Goal: Transaction & Acquisition: Subscribe to service/newsletter

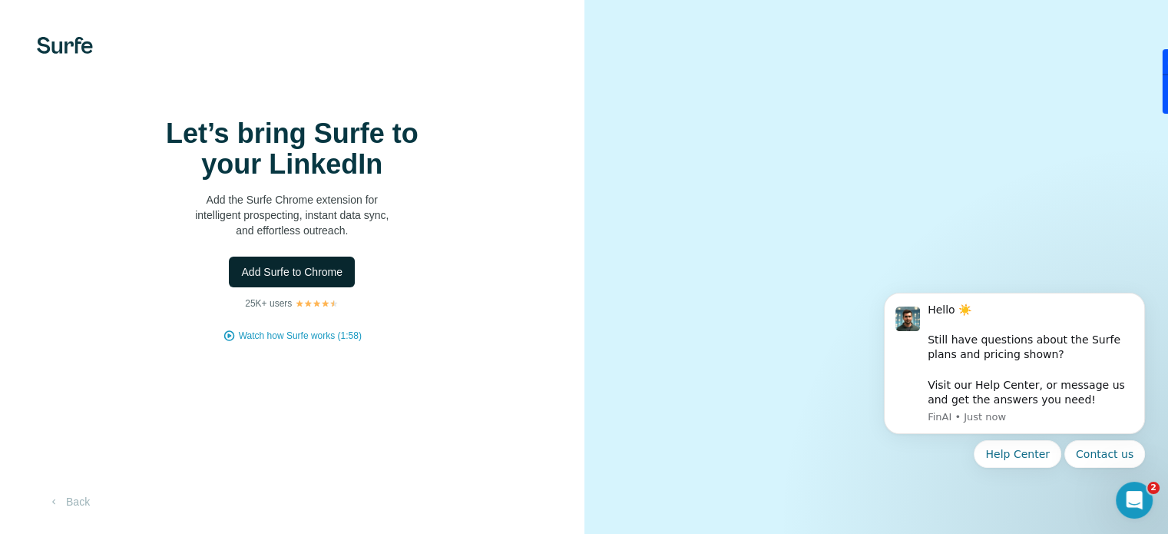
click at [298, 280] on span "Add Surfe to Chrome" at bounding box center [291, 271] width 101 height 15
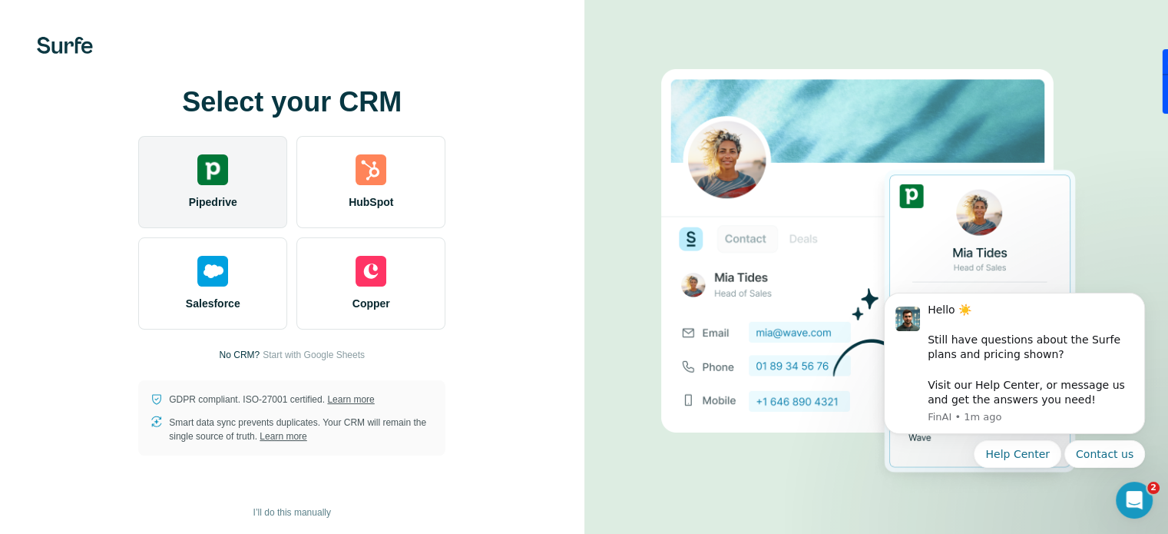
click at [240, 187] on div "Pipedrive" at bounding box center [212, 182] width 149 height 92
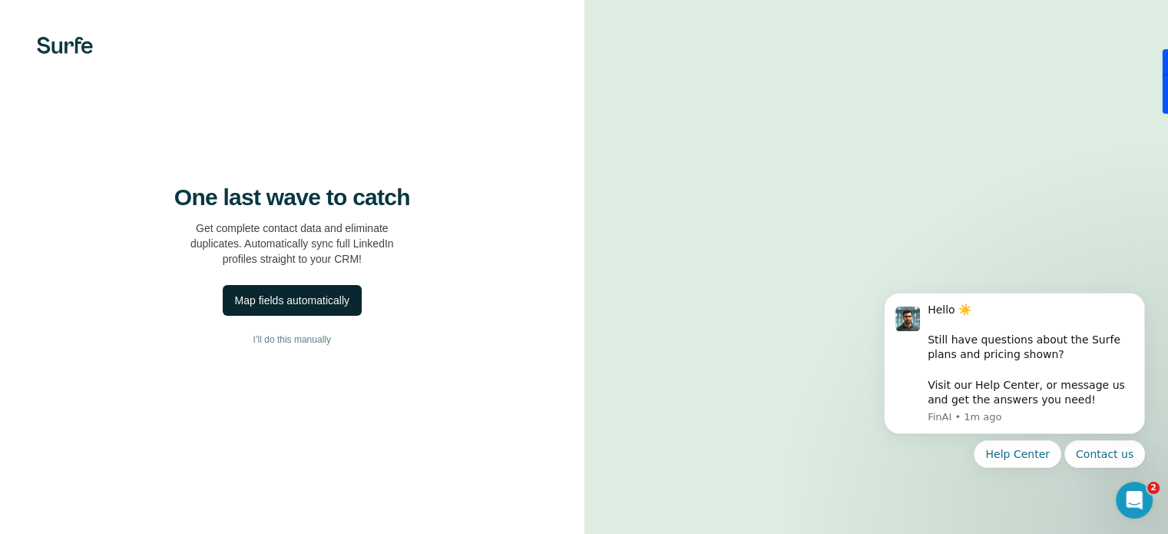
click at [299, 308] on div "Map fields automatically" at bounding box center [292, 300] width 114 height 15
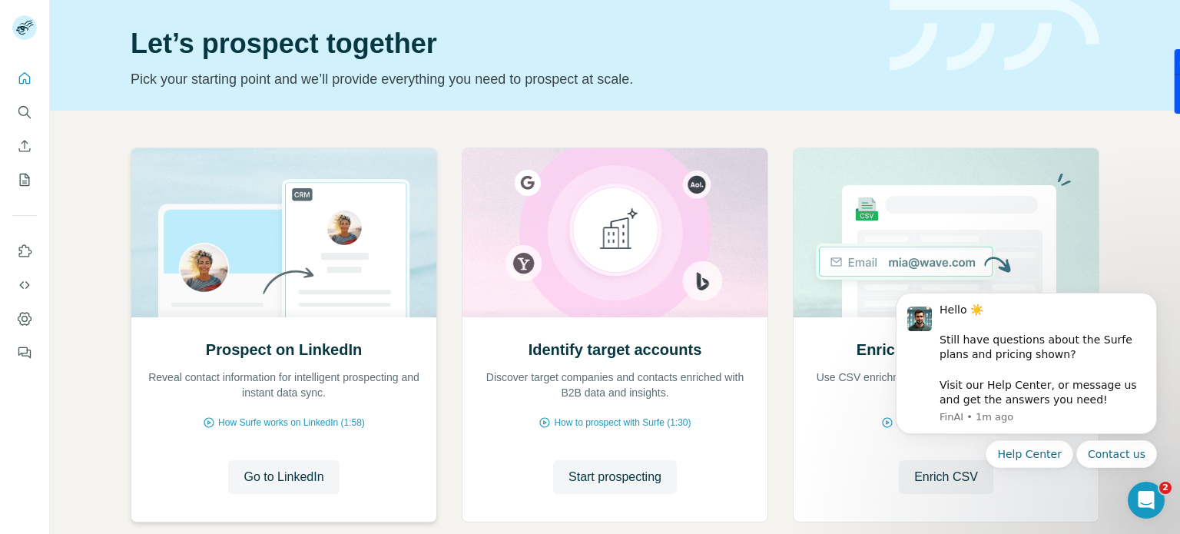
scroll to position [77, 0]
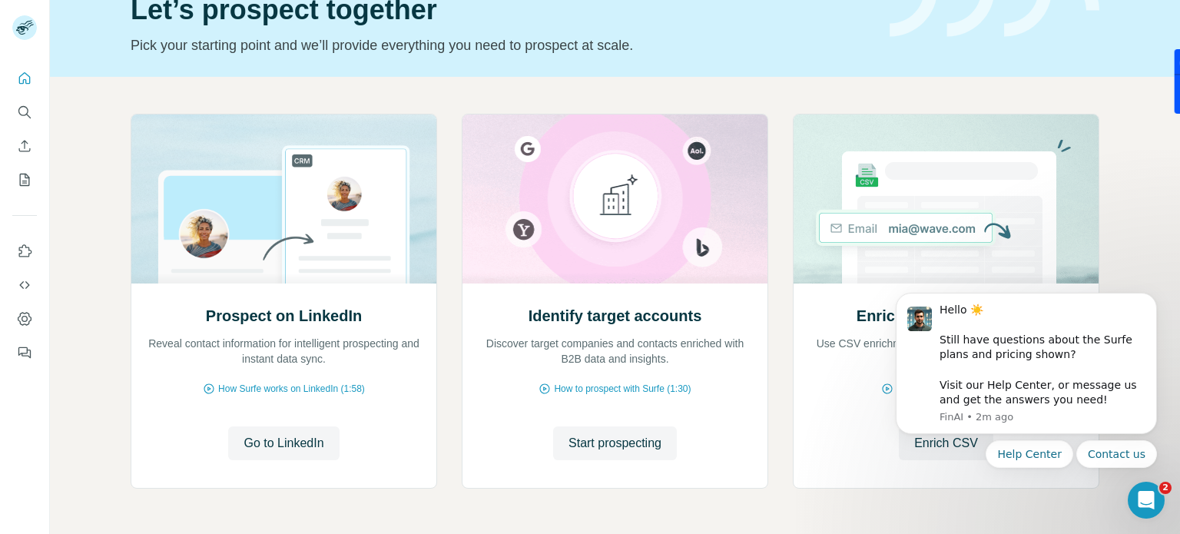
click at [1124, 214] on div "Prospect on LinkedIn Reveal contact information for intelligent prospecting and…" at bounding box center [615, 332] width 1130 height 510
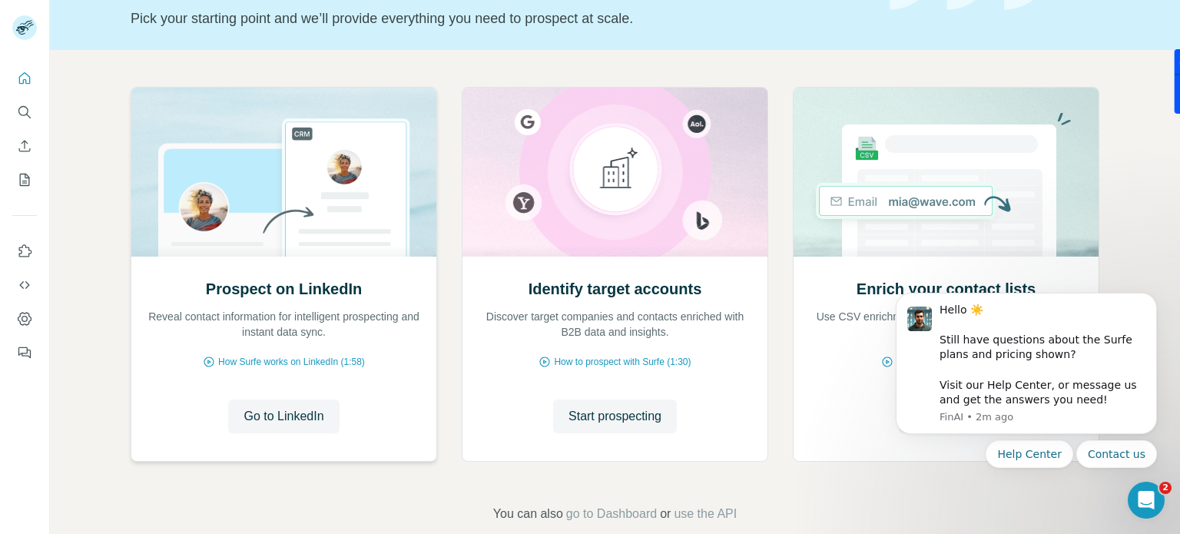
scroll to position [129, 0]
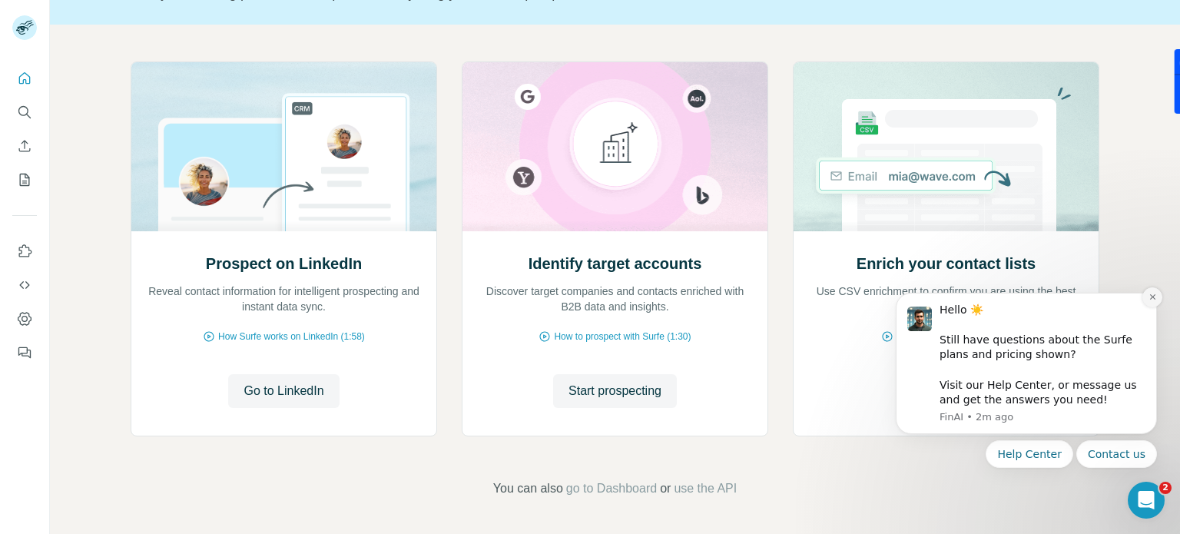
drag, startPoint x: 1156, startPoint y: 297, endPoint x: 2005, endPoint y: 578, distance: 893.9
click at [1156, 296] on icon "Dismiss notification" at bounding box center [1152, 297] width 8 height 8
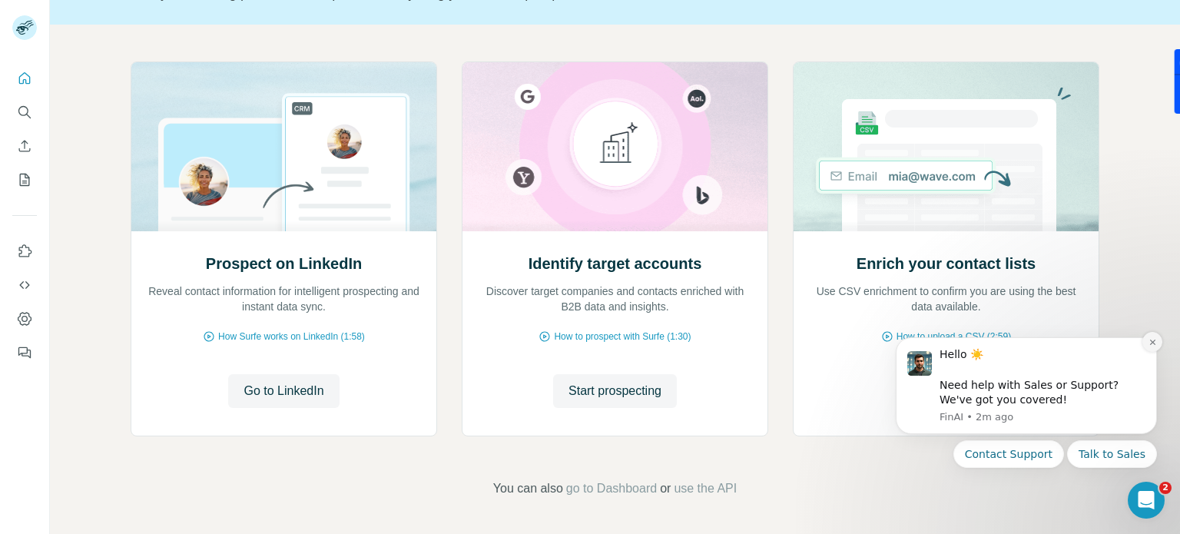
click at [1154, 341] on icon "Dismiss notification" at bounding box center [1152, 342] width 8 height 8
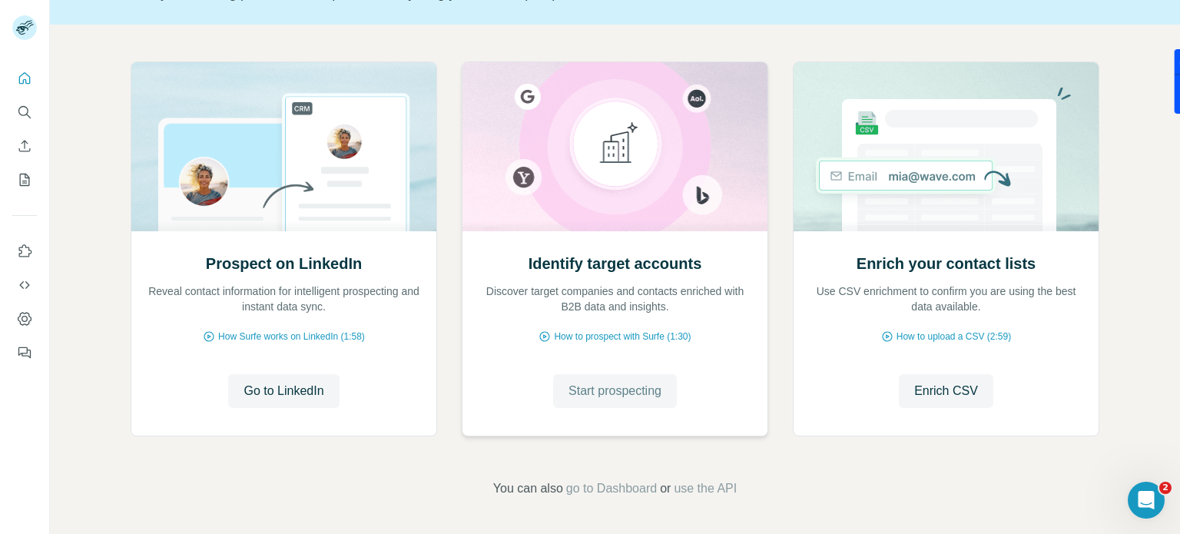
click at [576, 386] on span "Start prospecting" at bounding box center [614, 391] width 93 height 18
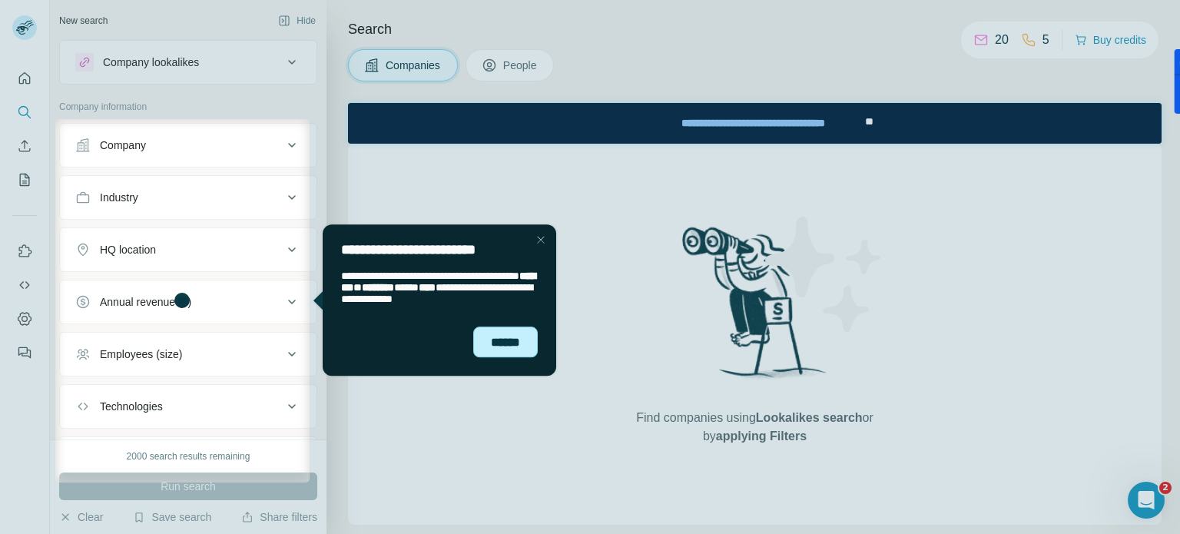
click at [509, 346] on div "******" at bounding box center [504, 341] width 65 height 31
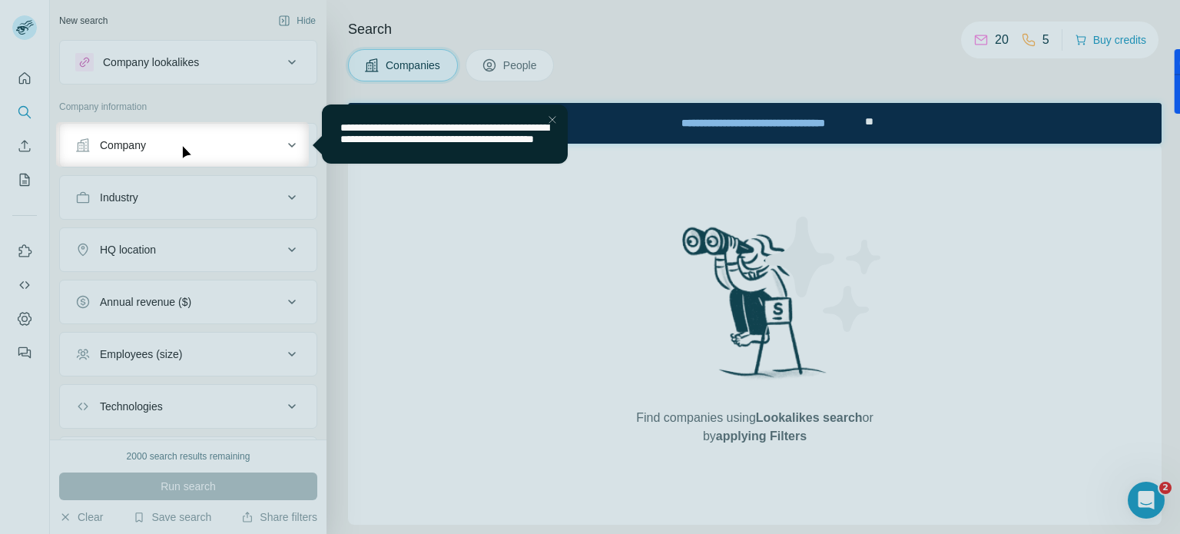
click at [548, 118] on div "Close Step" at bounding box center [551, 119] width 18 height 18
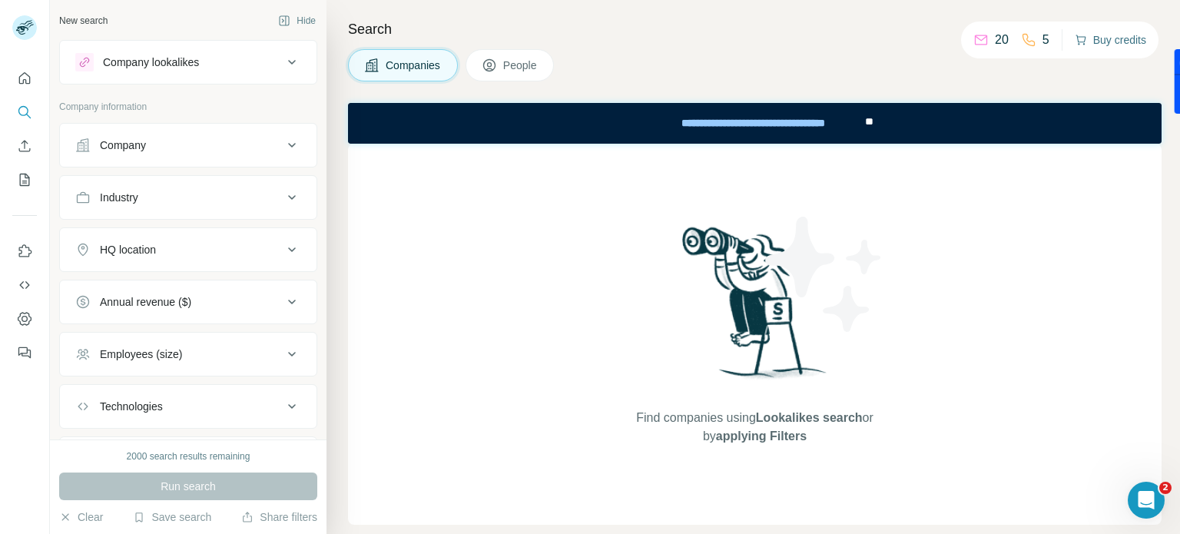
click at [1116, 45] on button "Buy credits" at bounding box center [1110, 40] width 71 height 22
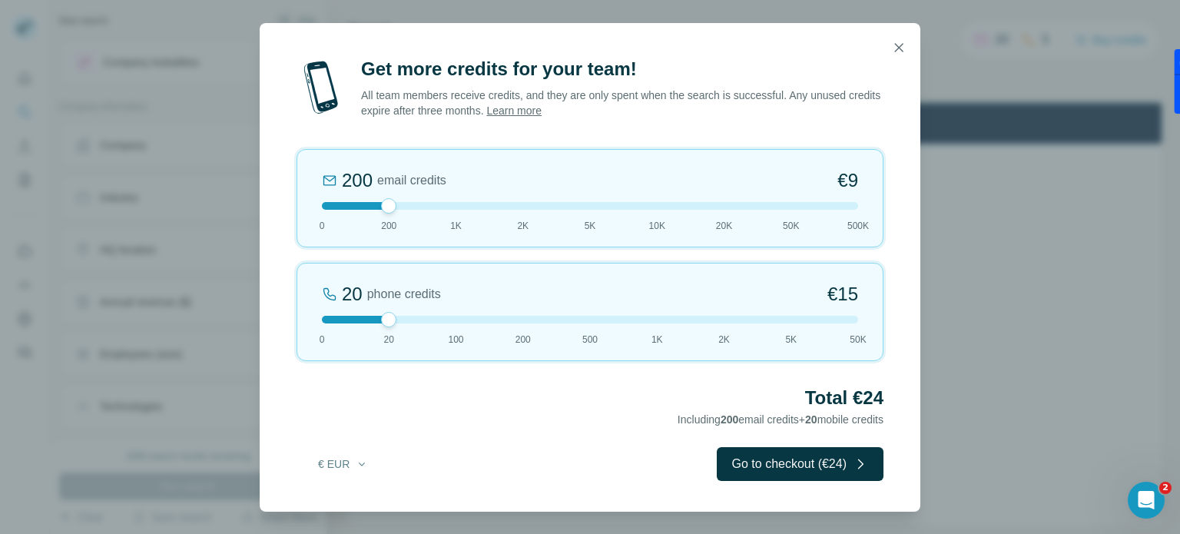
click at [387, 204] on div at bounding box center [388, 205] width 15 height 15
drag, startPoint x: 393, startPoint y: 317, endPoint x: 482, endPoint y: 317, distance: 89.1
click at [482, 317] on div at bounding box center [590, 320] width 536 height 8
drag, startPoint x: 452, startPoint y: 319, endPoint x: 545, endPoint y: 321, distance: 93.7
click at [545, 321] on div at bounding box center [590, 320] width 536 height 8
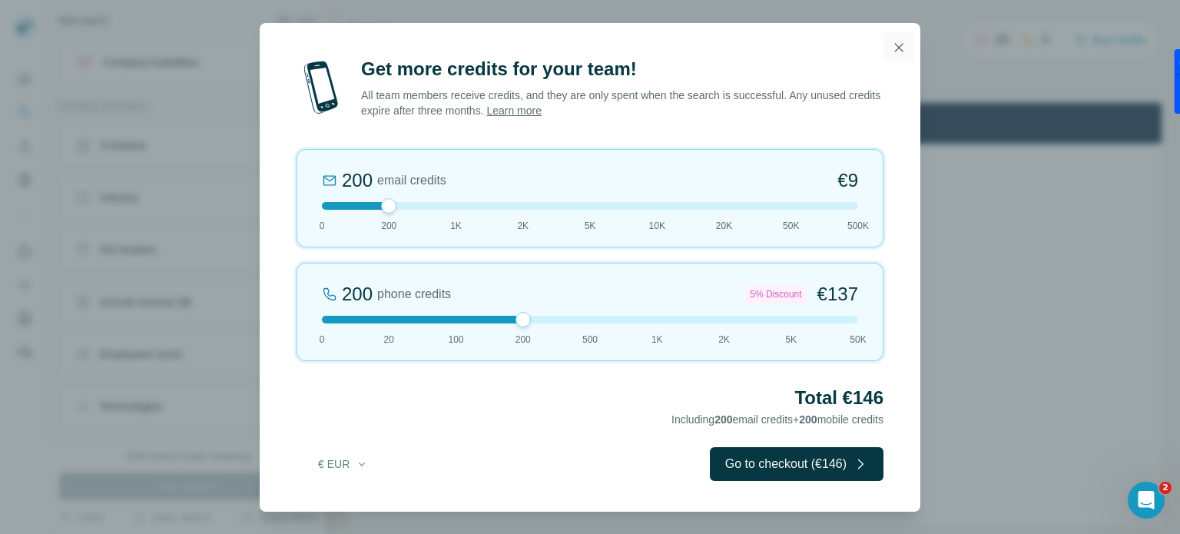
click at [896, 42] on icon "button" at bounding box center [898, 47] width 15 height 15
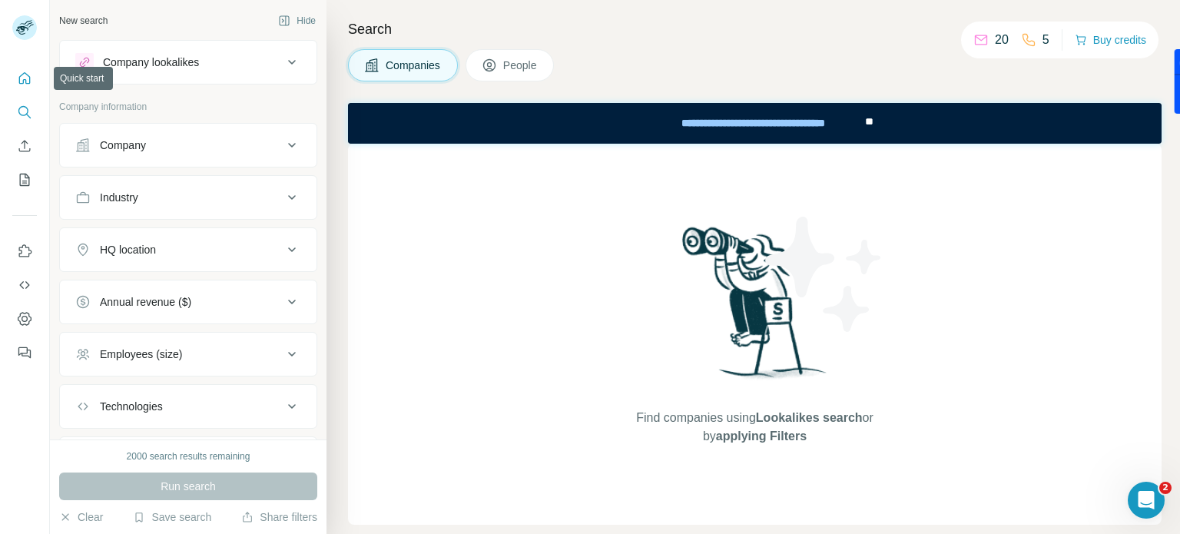
click at [22, 76] on icon "Quick start" at bounding box center [24, 78] width 15 height 15
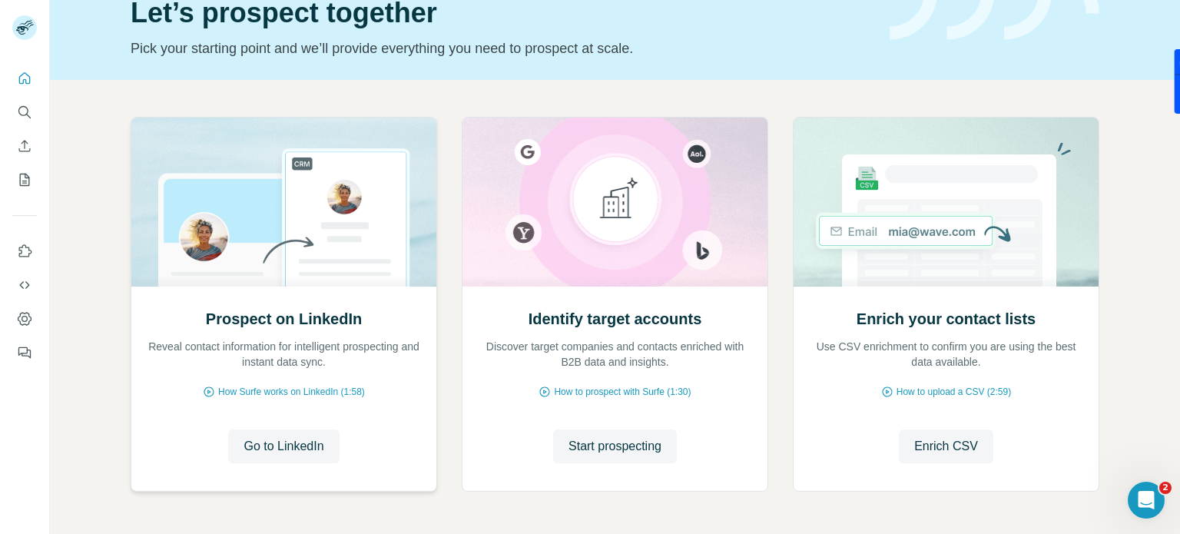
scroll to position [129, 0]
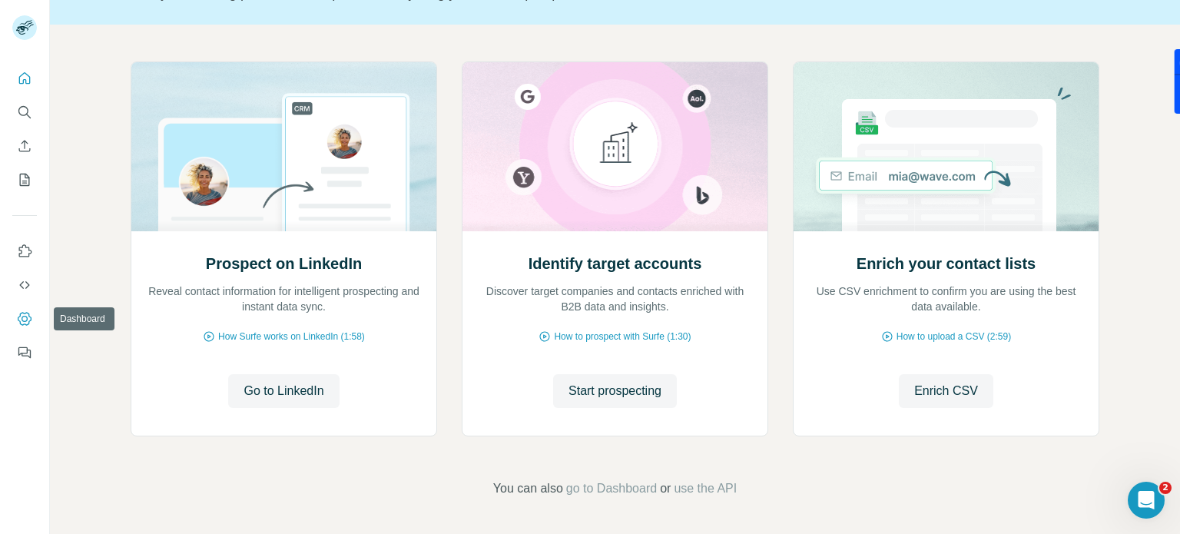
click at [26, 317] on icon "Dashboard" at bounding box center [25, 319] width 6 height 6
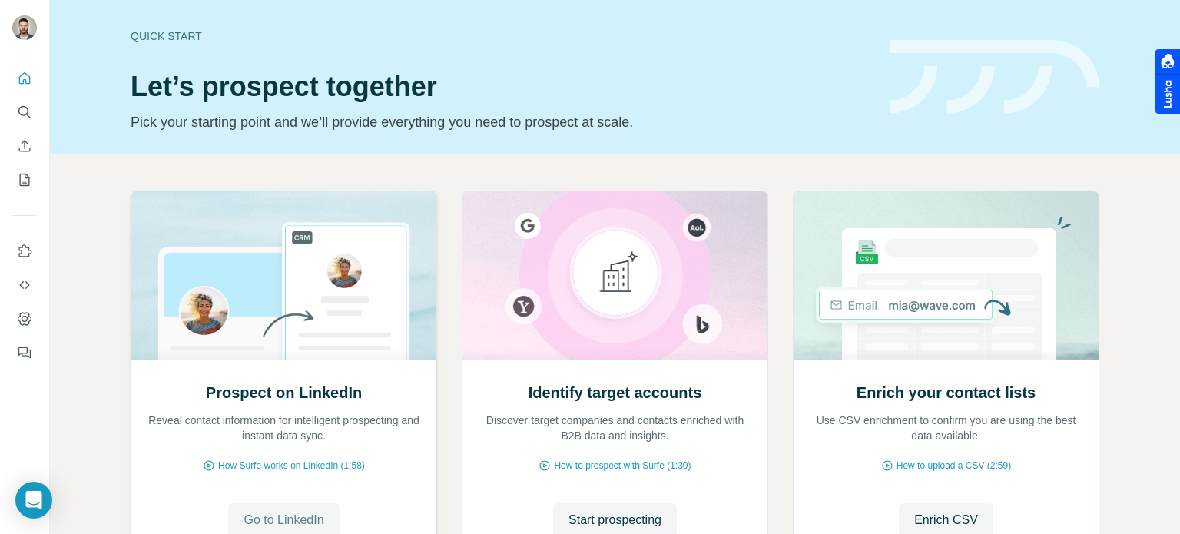
click at [294, 512] on span "Go to LinkedIn" at bounding box center [283, 520] width 80 height 18
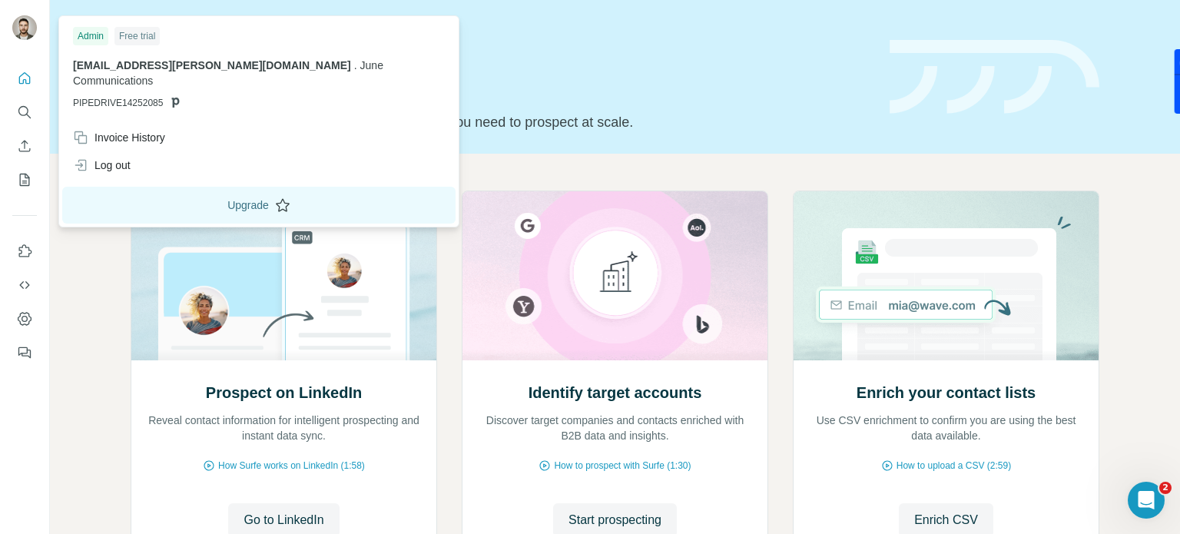
click at [152, 187] on button "Upgrade" at bounding box center [258, 205] width 393 height 37
click at [25, 79] on icon "Quick start" at bounding box center [25, 78] width 12 height 12
